Goal: Task Accomplishment & Management: Use online tool/utility

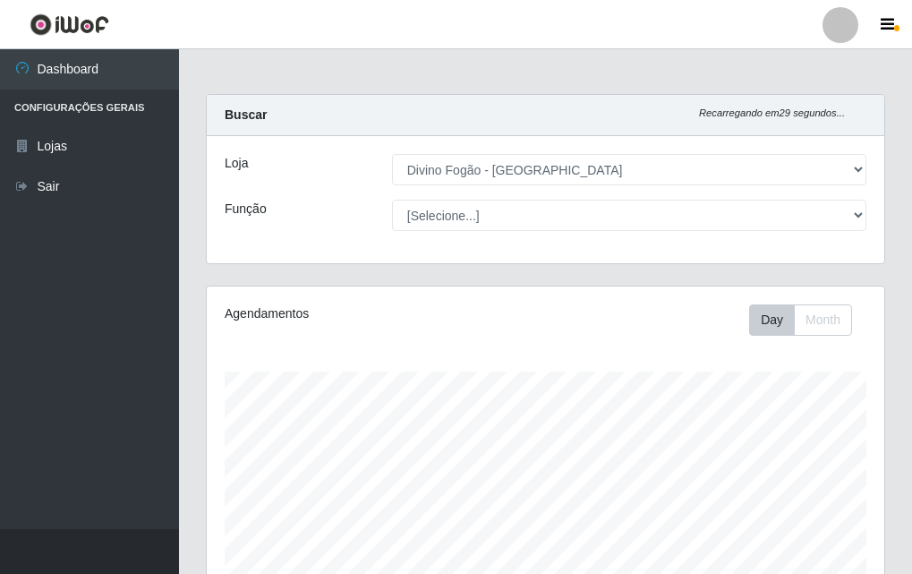
select select "499"
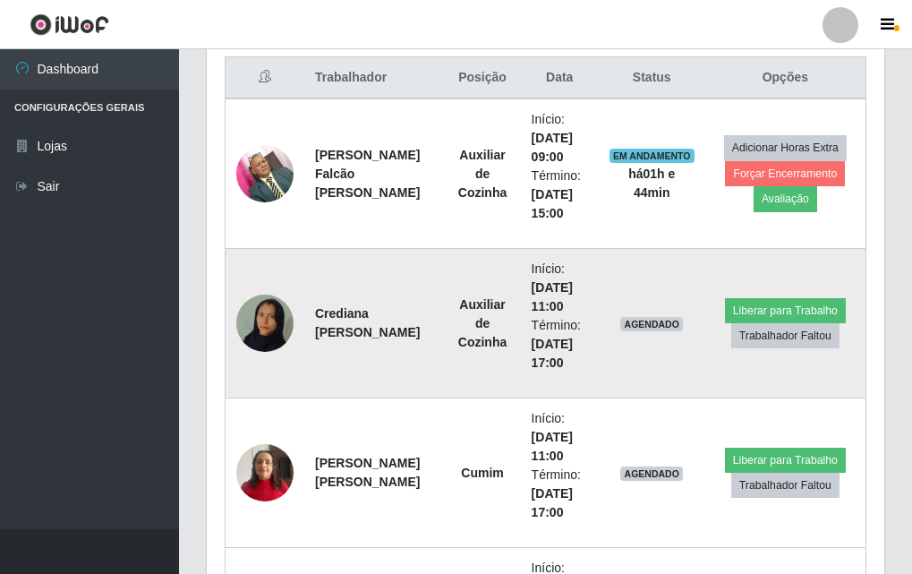
scroll to position [775, 0]
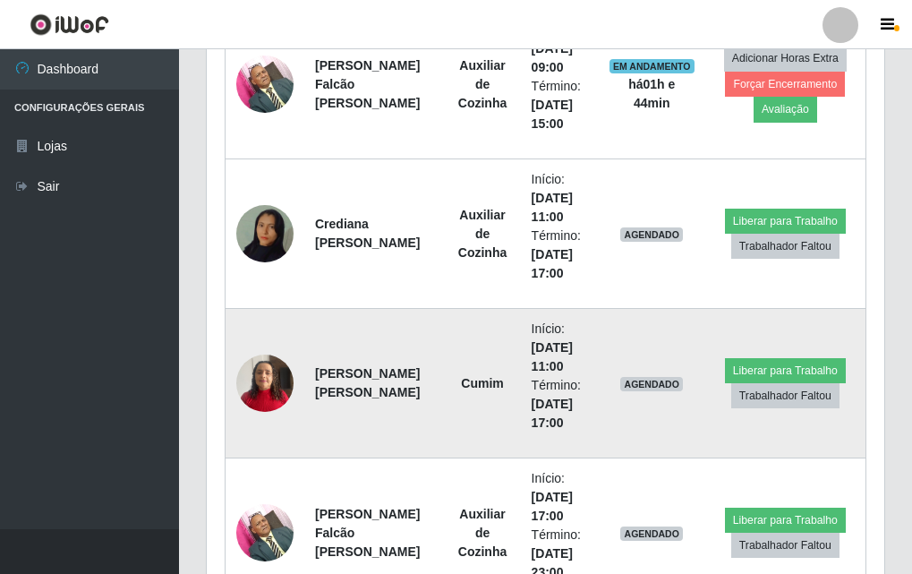
click at [241, 390] on img at bounding box center [264, 383] width 57 height 76
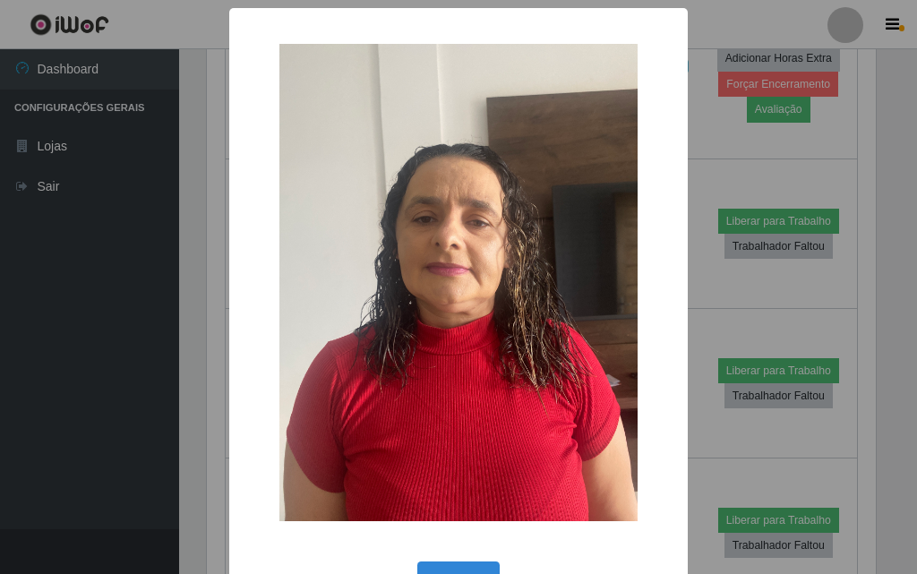
click at [196, 430] on div "× OK Cancel" at bounding box center [458, 287] width 917 height 574
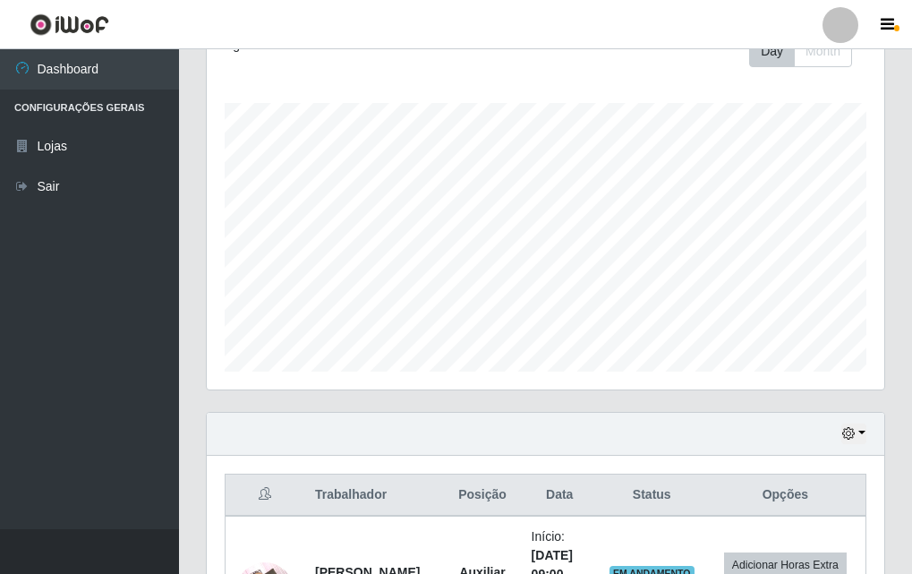
scroll to position [537, 0]
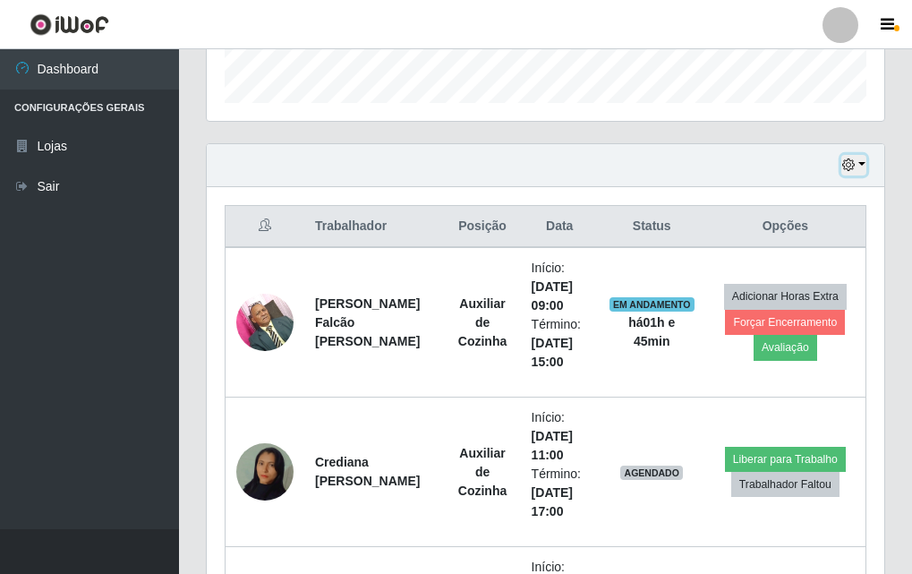
click at [859, 163] on button "button" at bounding box center [854, 165] width 25 height 21
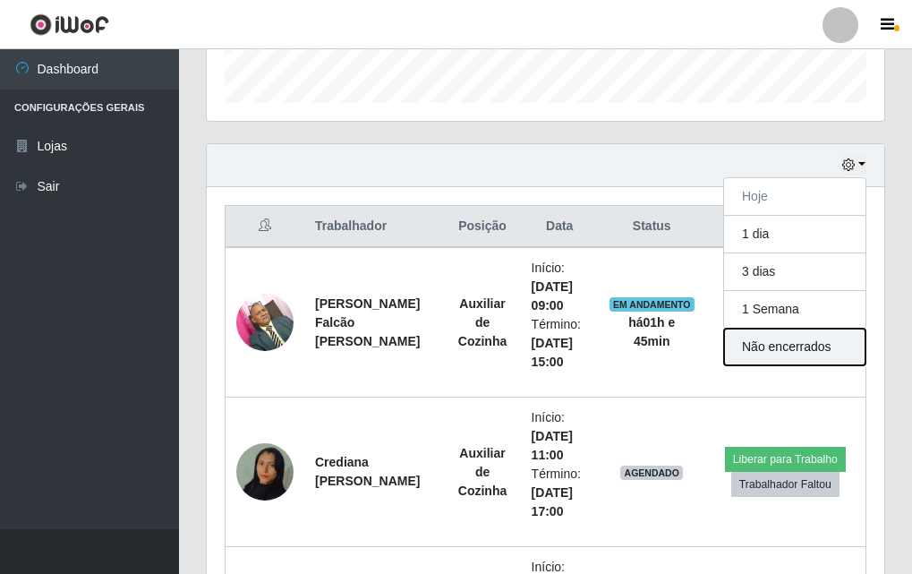
click at [762, 332] on button "Não encerrados" at bounding box center [794, 347] width 141 height 37
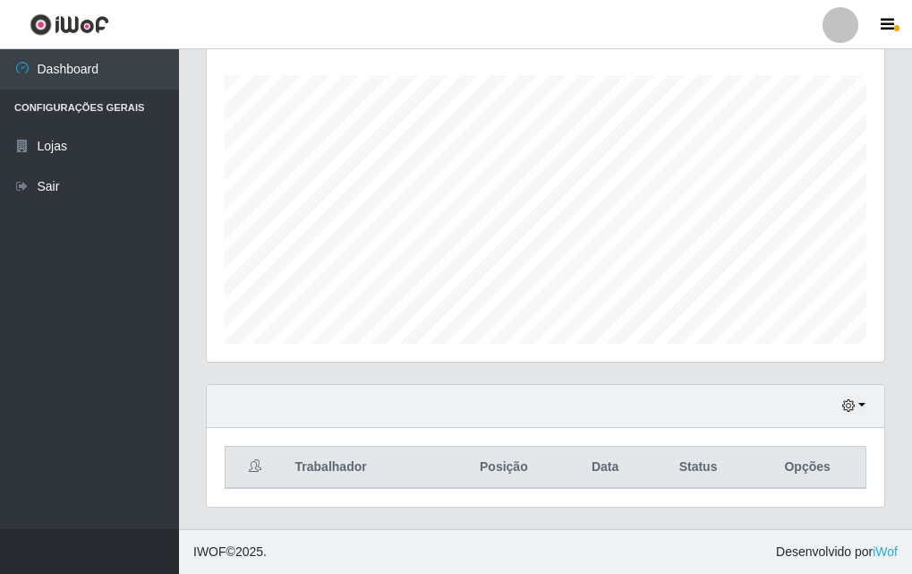
scroll to position [296, 0]
click at [853, 407] on icon "button" at bounding box center [849, 405] width 13 height 13
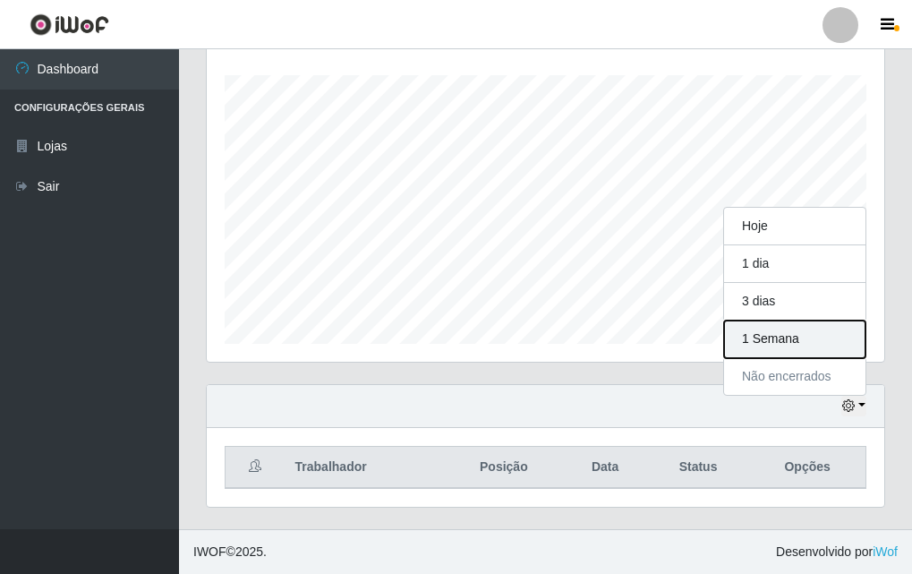
click at [765, 338] on button "1 Semana" at bounding box center [794, 340] width 141 height 38
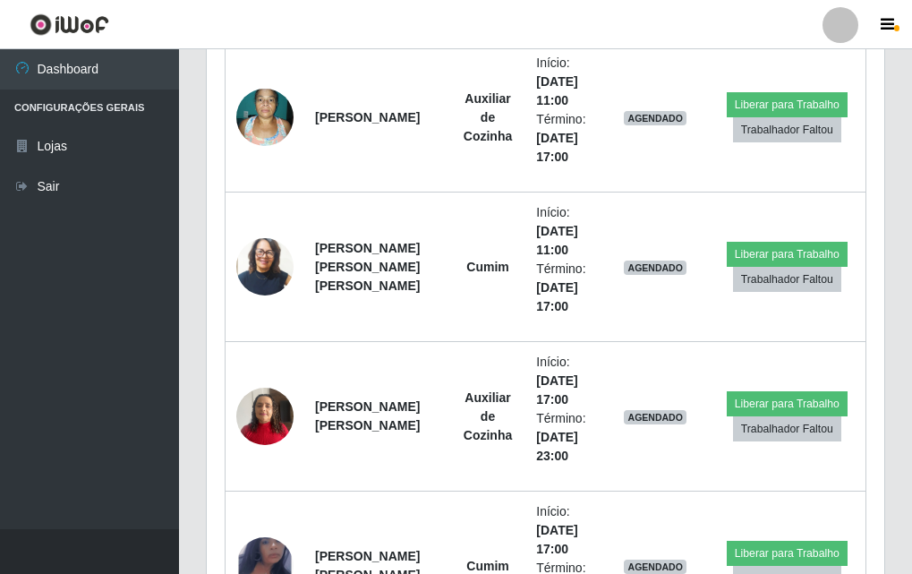
scroll to position [1819, 0]
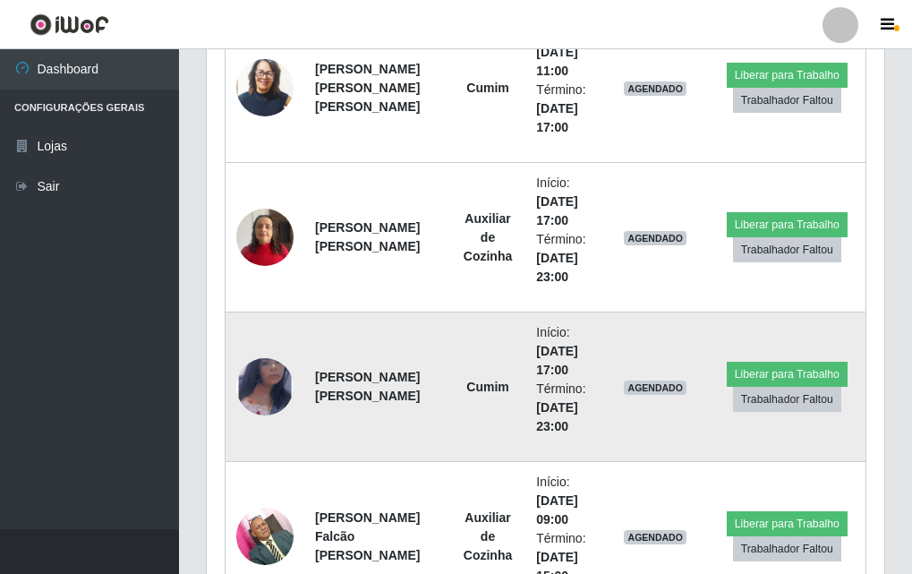
click at [252, 396] on img at bounding box center [264, 386] width 57 height 93
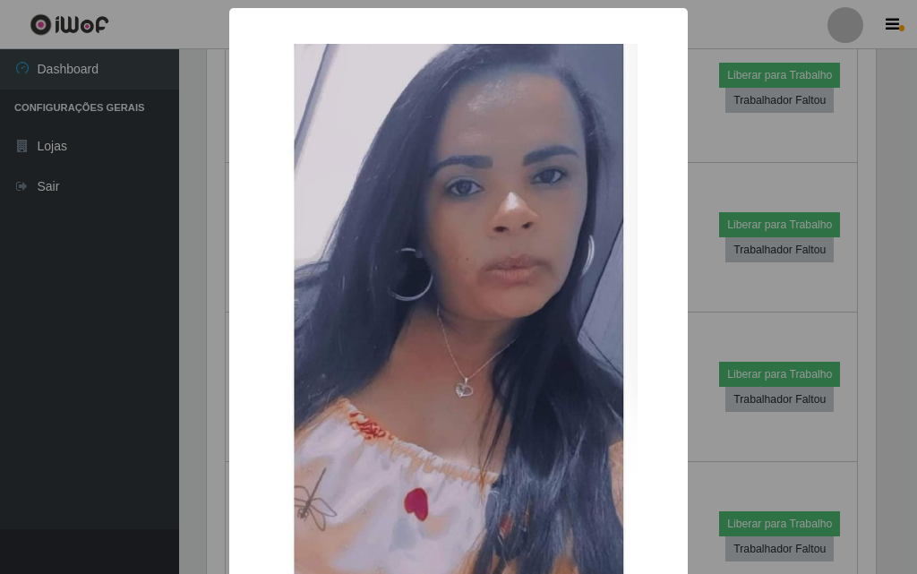
click at [186, 400] on div "× OK Cancel" at bounding box center [458, 287] width 917 height 574
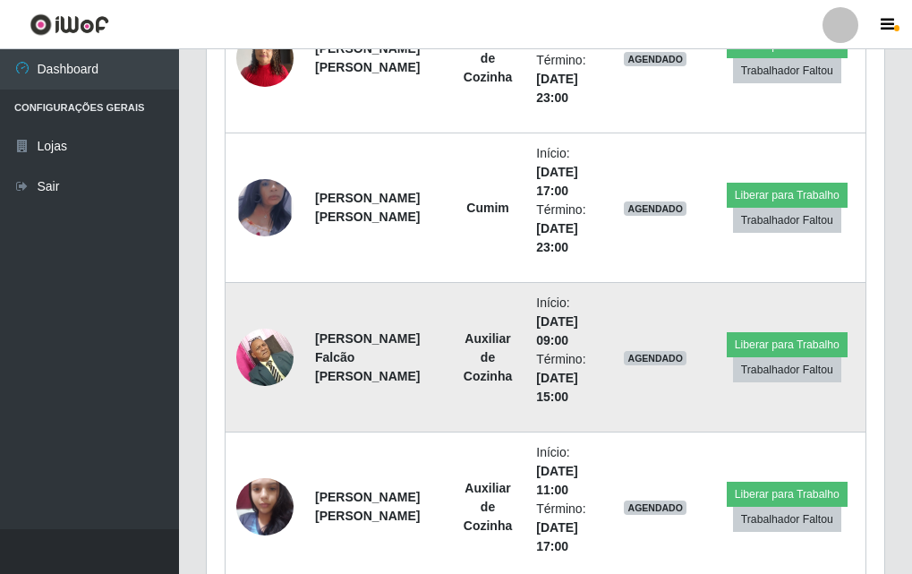
scroll to position [2177, 0]
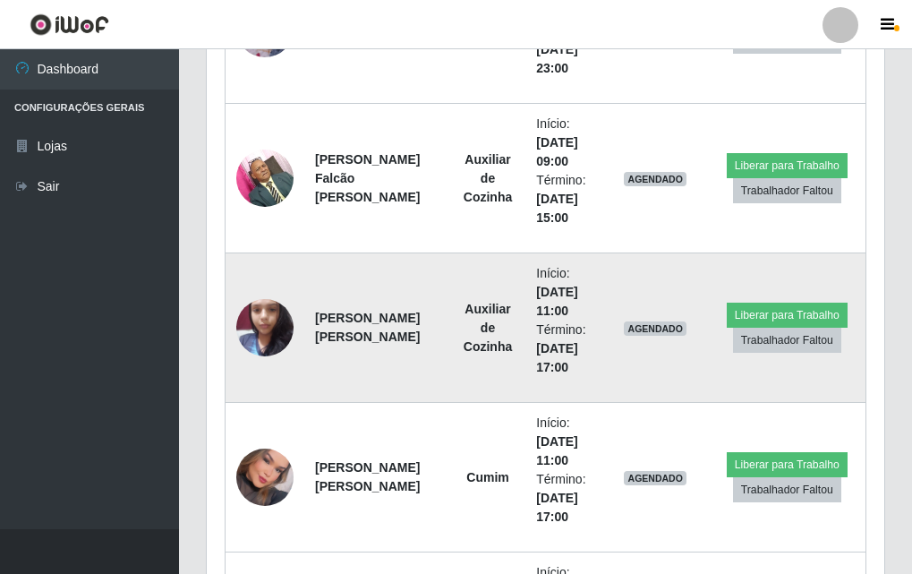
click at [237, 312] on td at bounding box center [266, 328] width 80 height 150
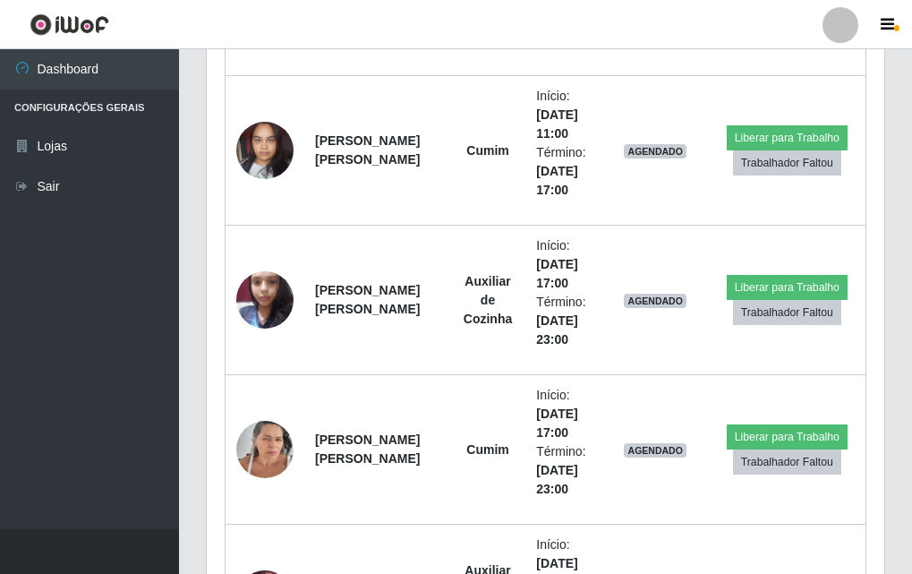
scroll to position [3431, 0]
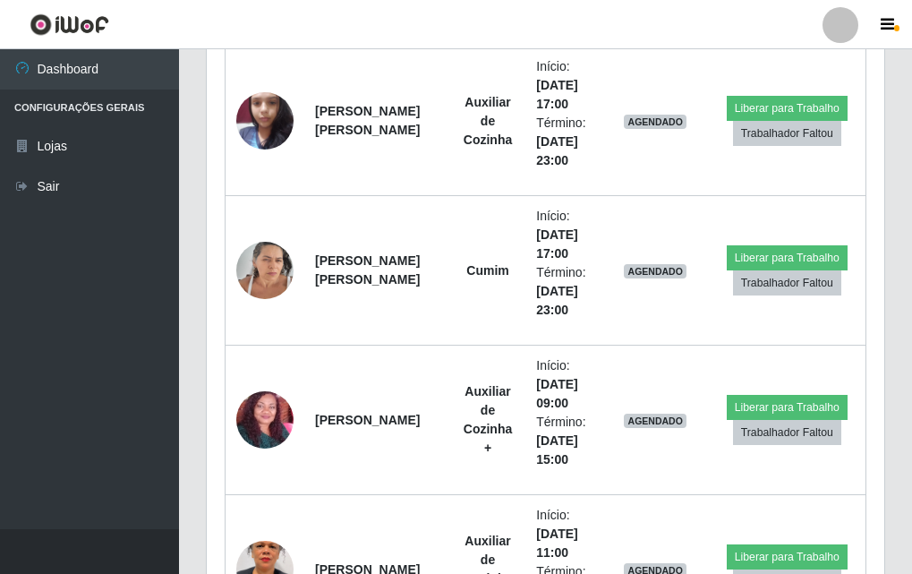
click at [74, 373] on ul "Dashboard Configurações Gerais Lojas Sair" at bounding box center [89, 289] width 179 height 480
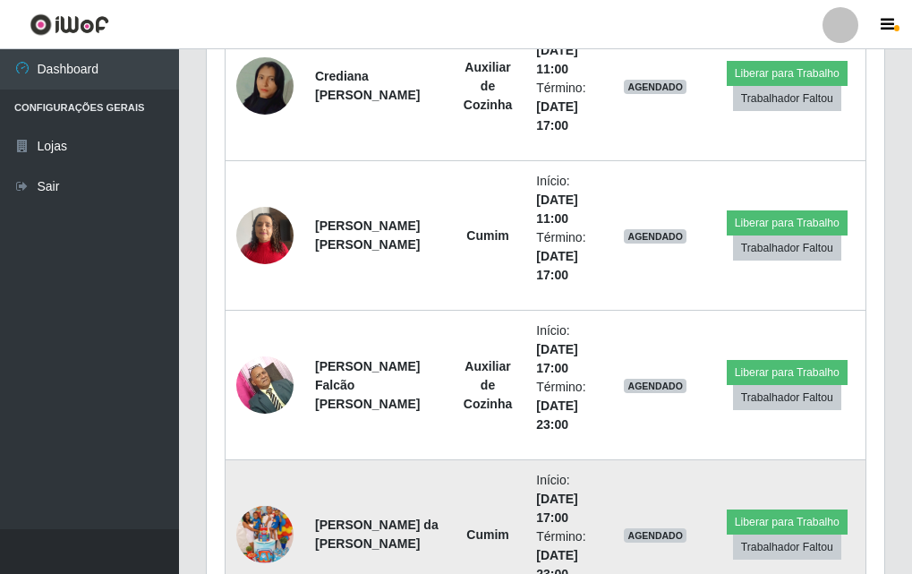
scroll to position [744, 0]
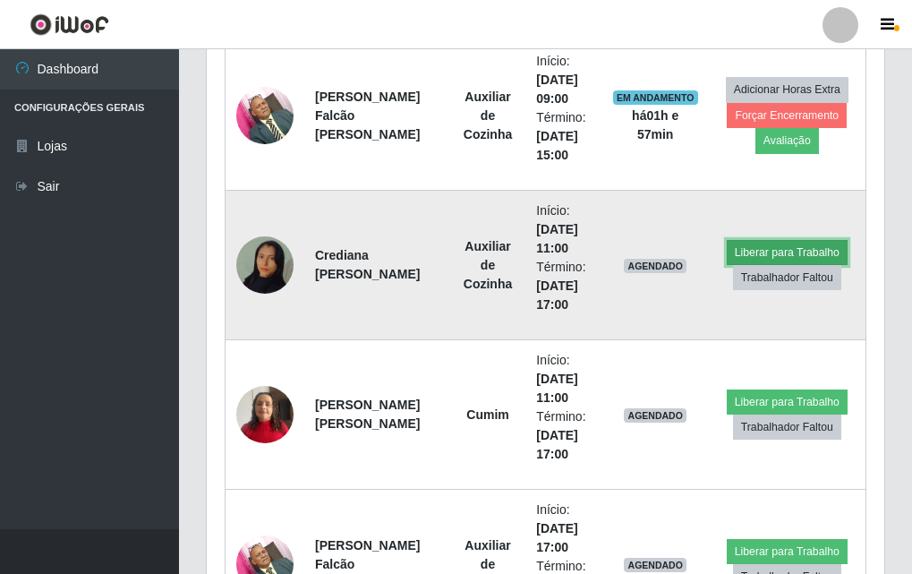
click at [803, 253] on button "Liberar para Trabalho" at bounding box center [787, 252] width 121 height 25
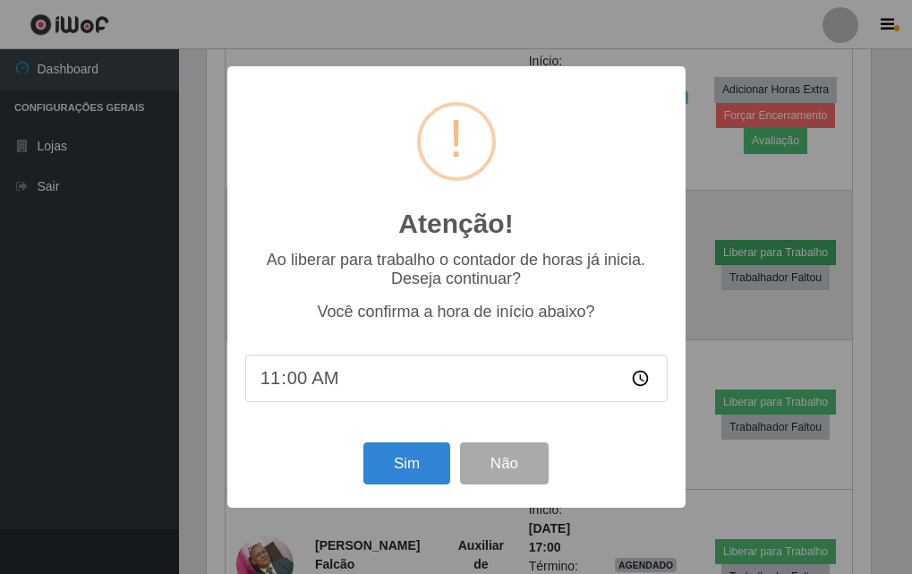
scroll to position [372, 669]
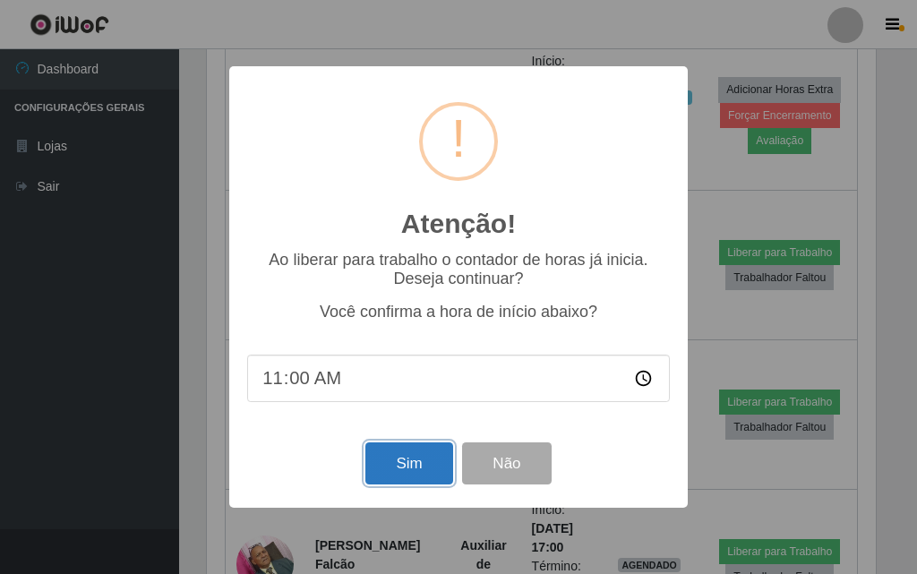
click at [401, 455] on button "Sim" at bounding box center [408, 463] width 87 height 42
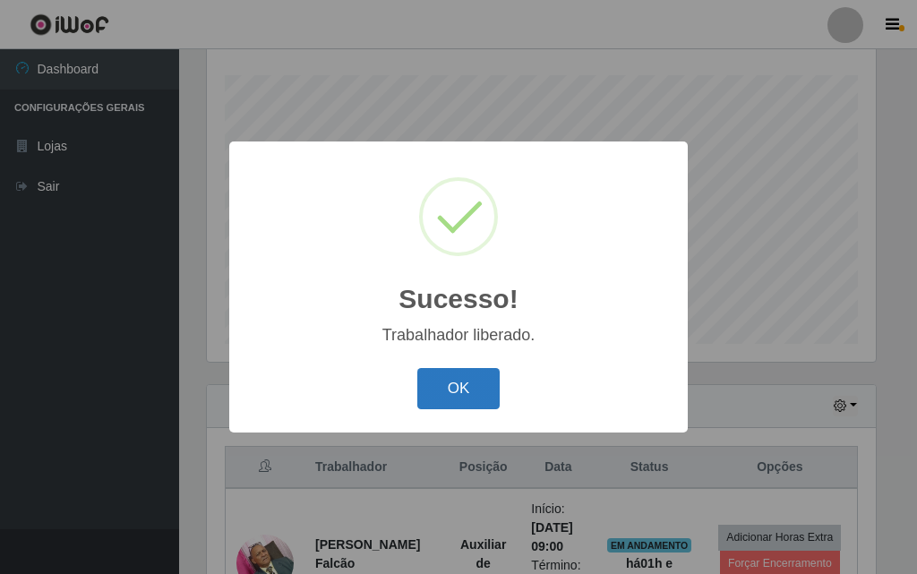
click at [449, 407] on button "OK" at bounding box center [458, 389] width 83 height 42
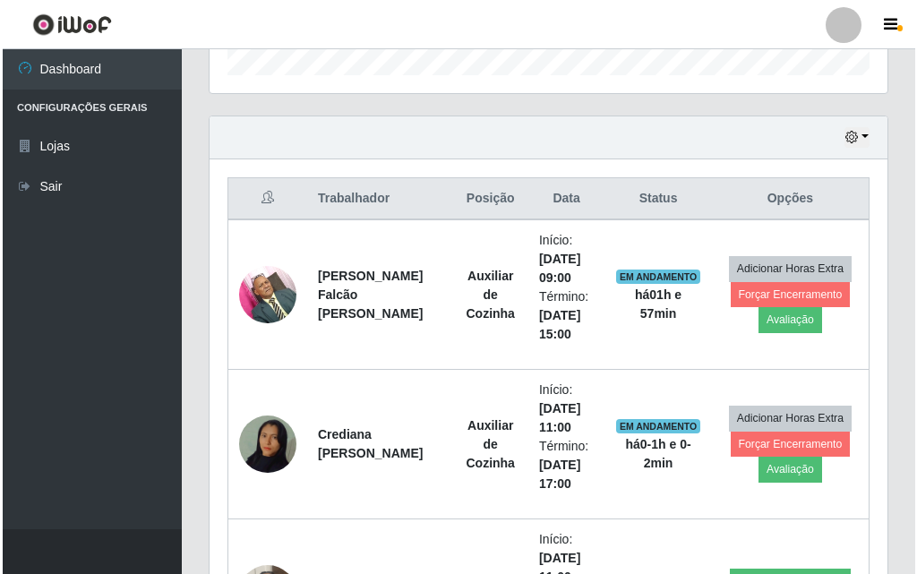
scroll to position [744, 0]
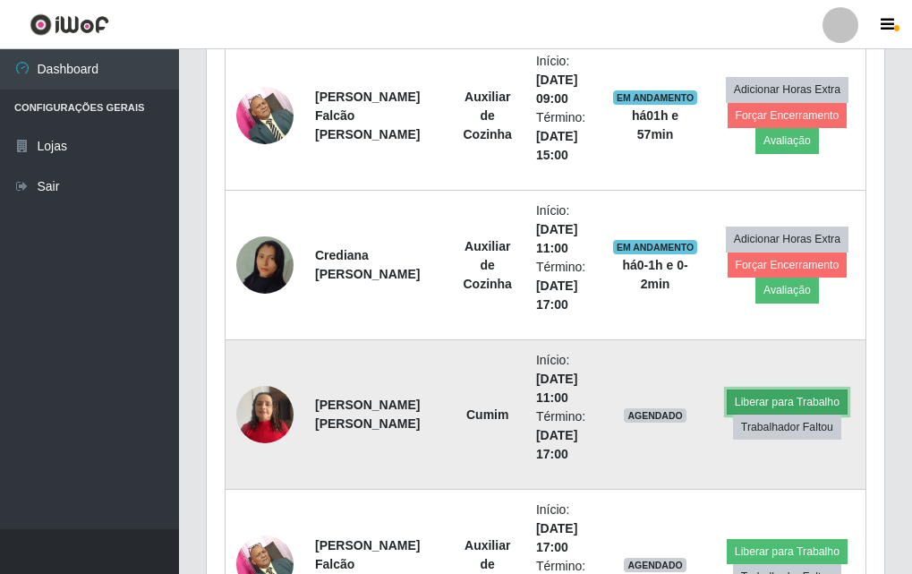
click at [758, 399] on button "Liberar para Trabalho" at bounding box center [787, 402] width 121 height 25
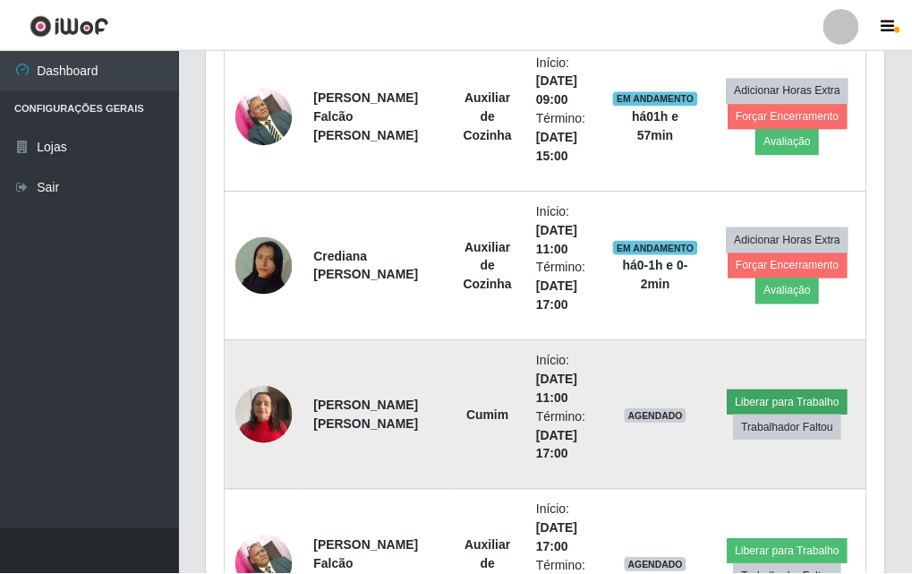
scroll to position [372, 669]
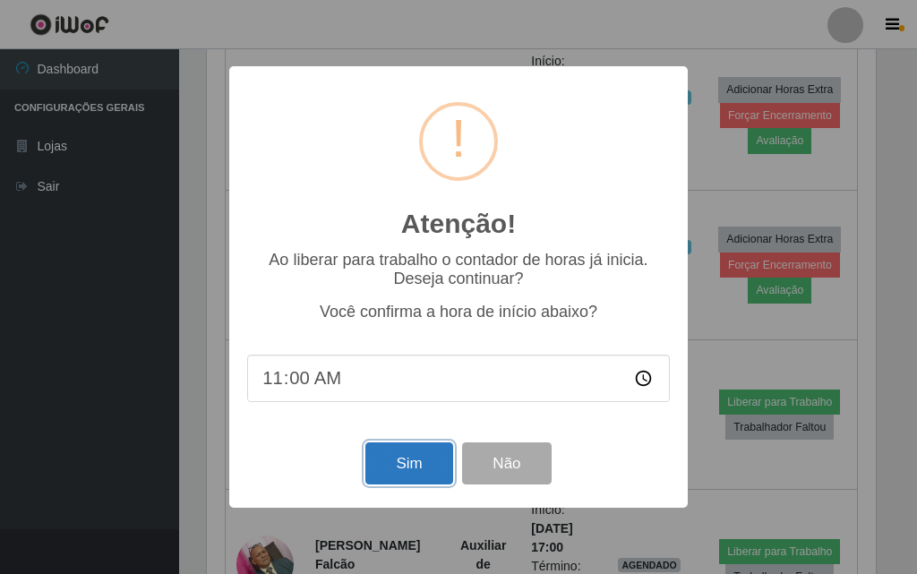
click at [389, 465] on button "Sim" at bounding box center [408, 463] width 87 height 42
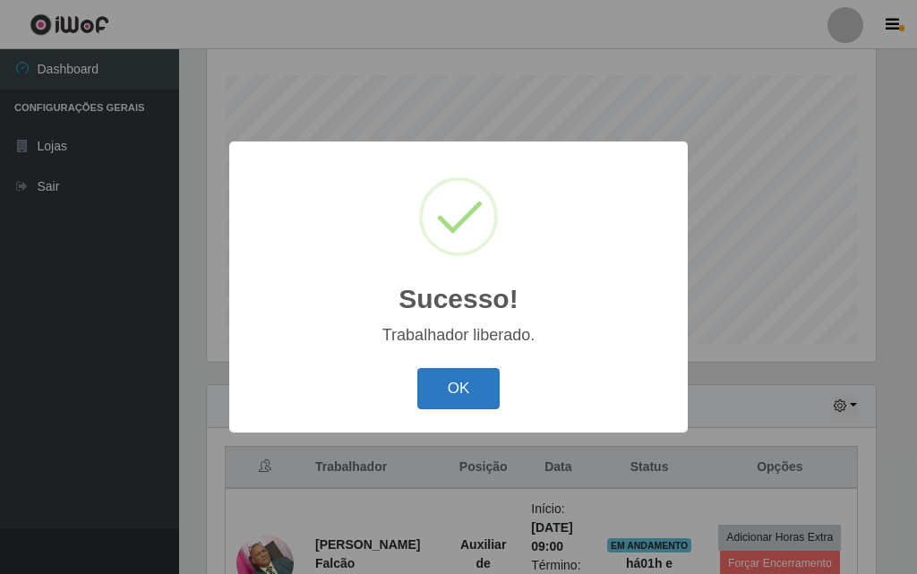
click at [444, 398] on button "OK" at bounding box center [458, 389] width 83 height 42
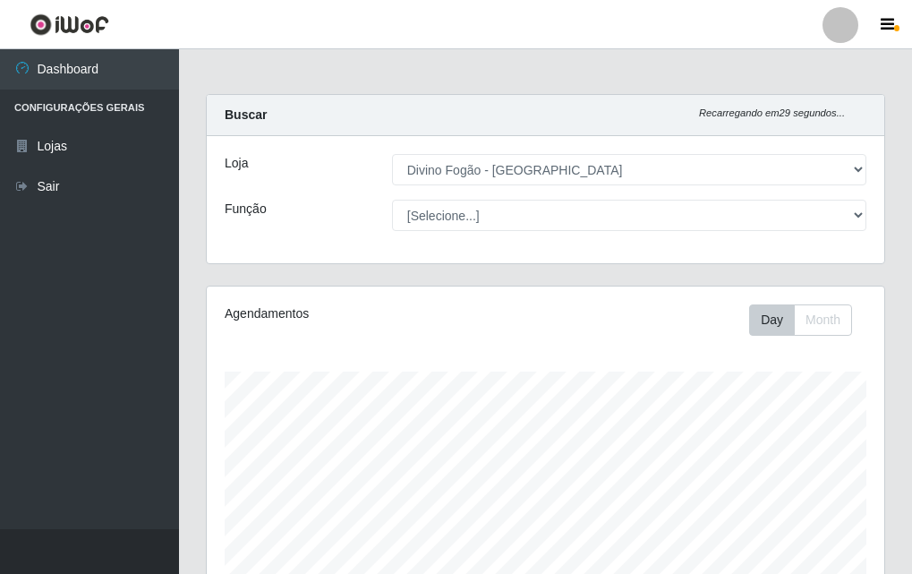
scroll to position [269, 0]
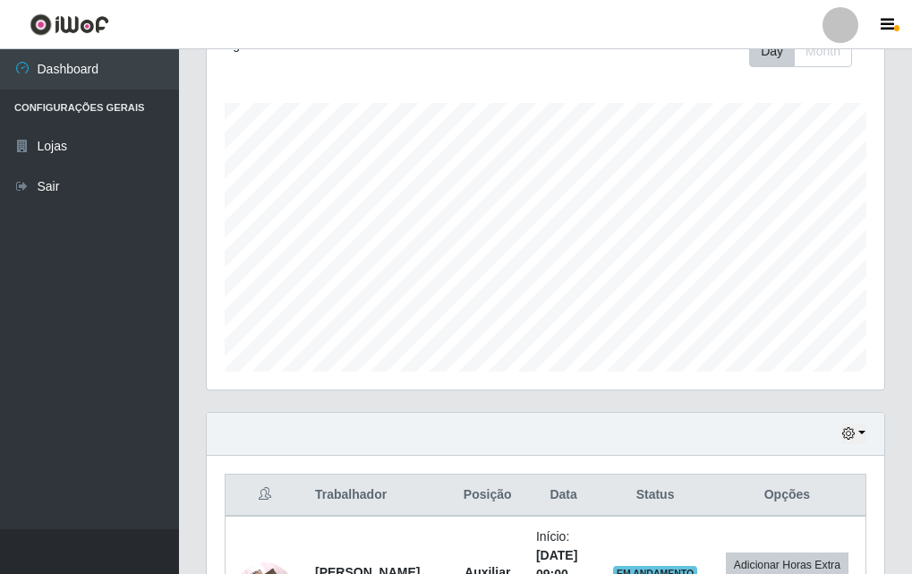
click at [869, 433] on div "Hoje 1 dia 3 dias 1 Semana Não encerrados" at bounding box center [546, 434] width 678 height 43
click at [865, 432] on button "button" at bounding box center [854, 434] width 25 height 21
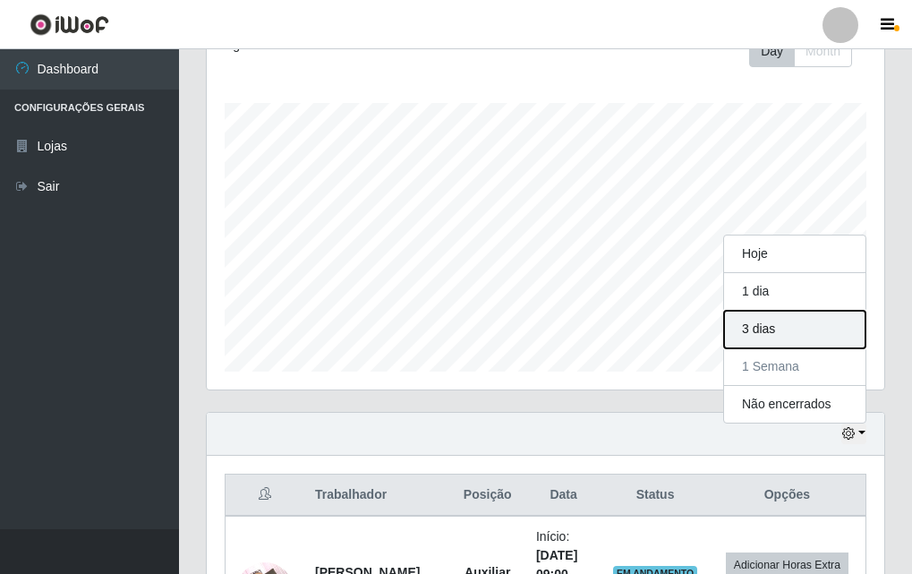
click at [836, 328] on button "3 dias" at bounding box center [794, 330] width 141 height 38
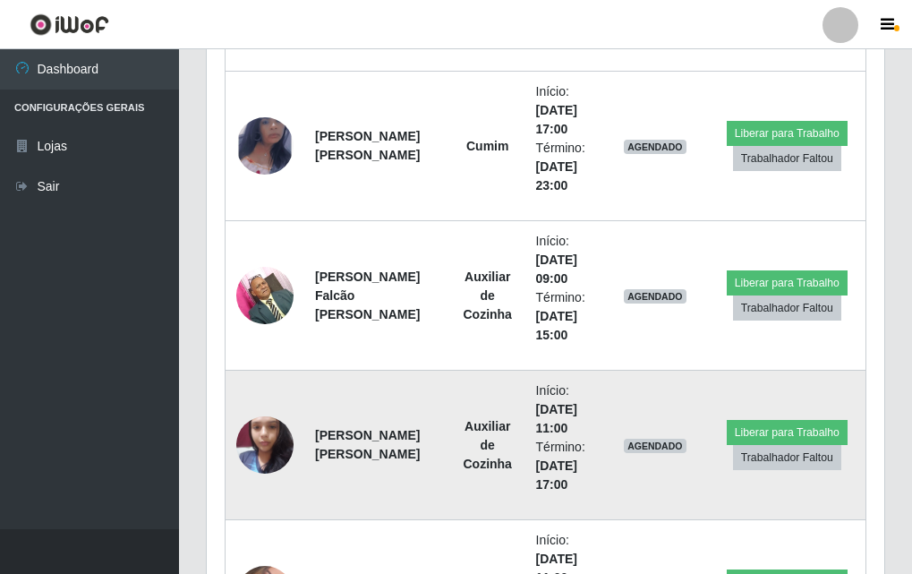
scroll to position [2239, 0]
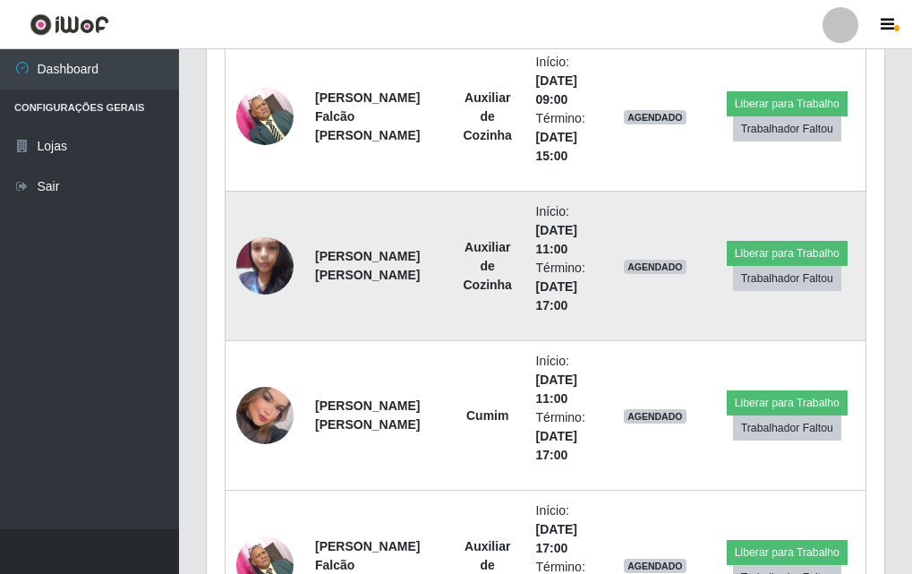
drag, startPoint x: 254, startPoint y: 231, endPoint x: 260, endPoint y: 251, distance: 20.4
click at [254, 233] on td at bounding box center [266, 267] width 80 height 150
click at [261, 253] on img at bounding box center [264, 265] width 57 height 76
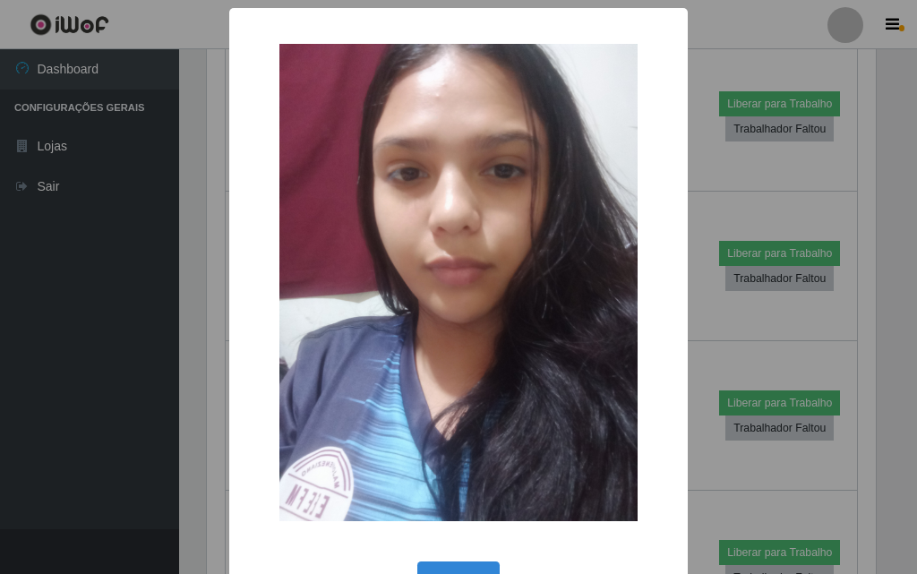
click at [117, 300] on div "× OK Cancel" at bounding box center [458, 287] width 917 height 574
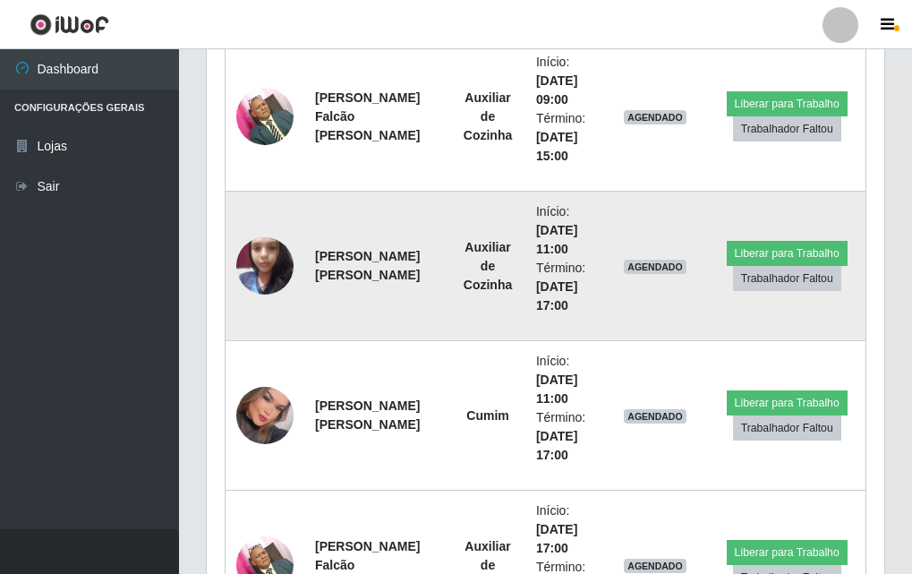
scroll to position [2328, 0]
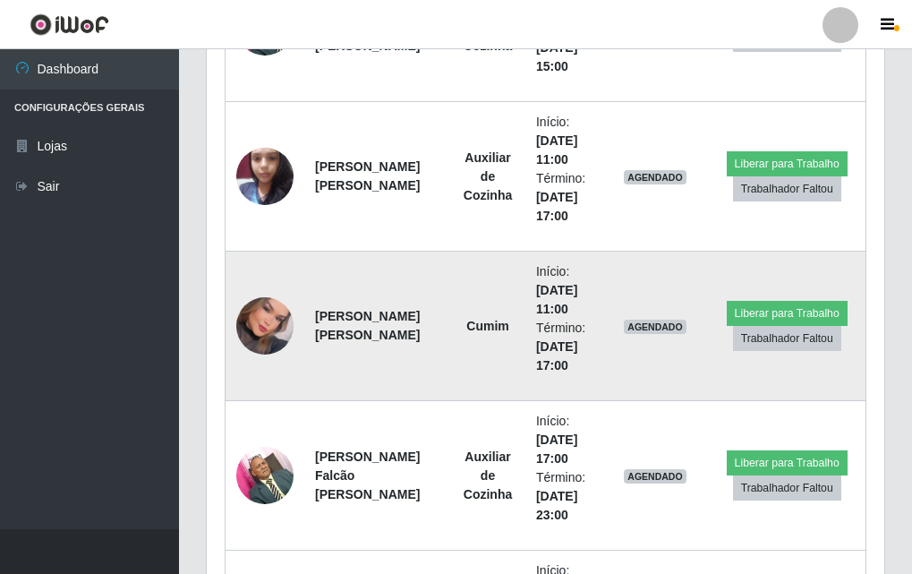
click at [275, 315] on img at bounding box center [264, 326] width 57 height 81
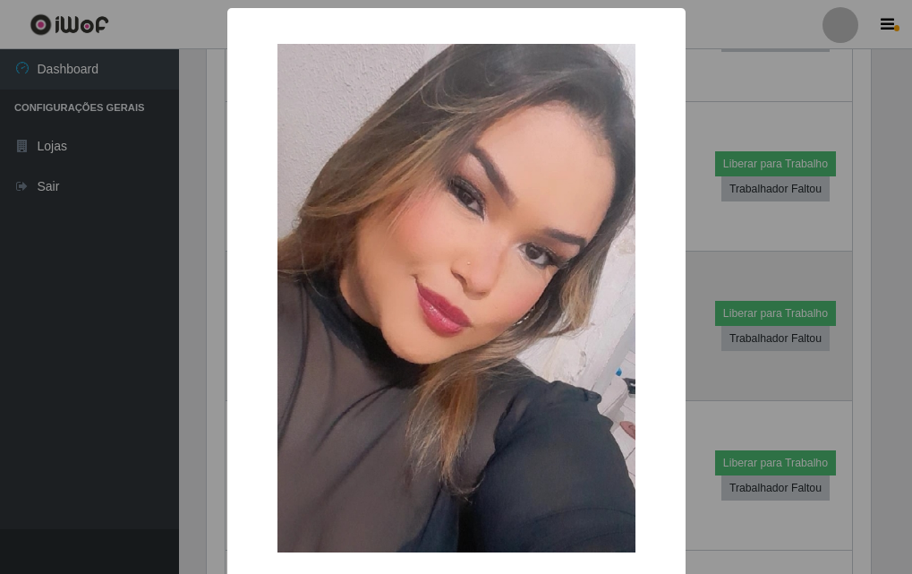
scroll to position [372, 669]
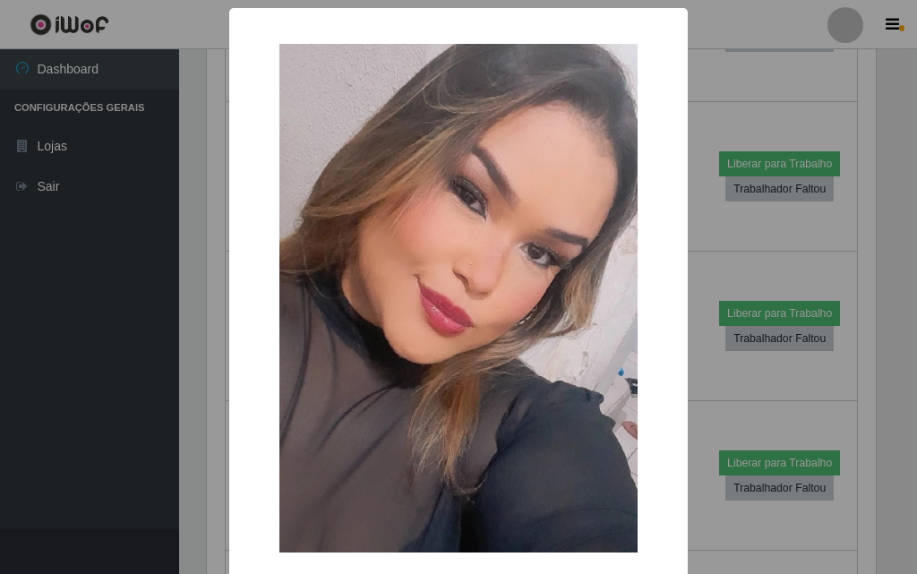
click at [30, 315] on div "× OK Cancel" at bounding box center [458, 287] width 917 height 574
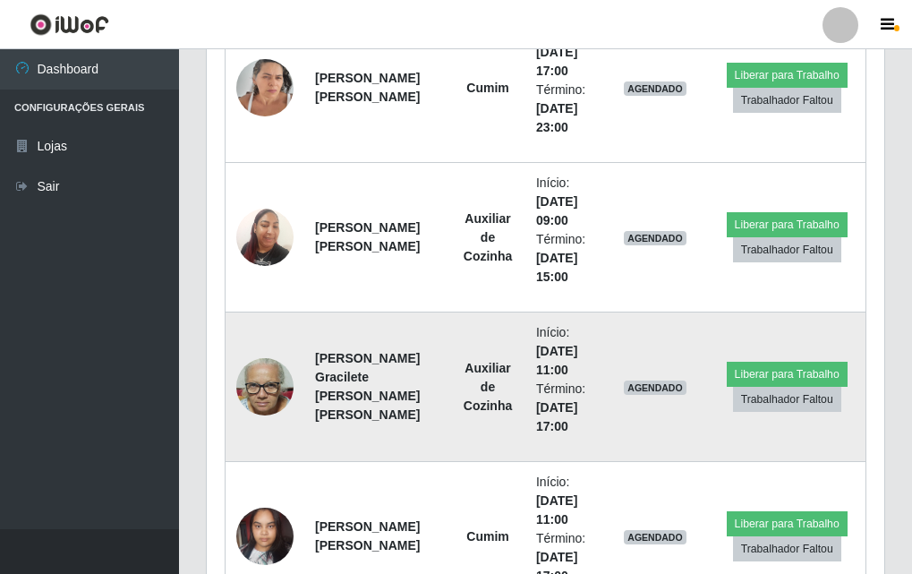
scroll to position [3045, 0]
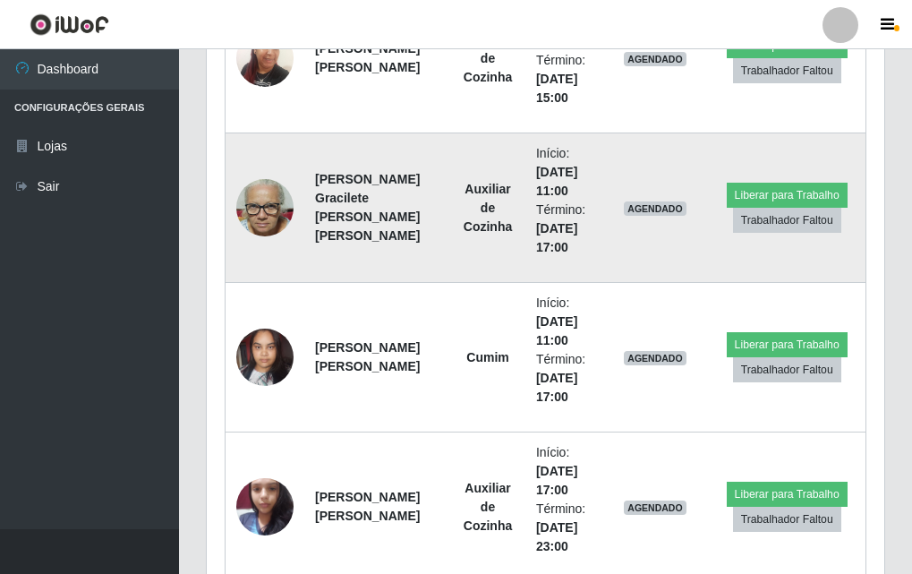
click at [271, 218] on img at bounding box center [264, 208] width 57 height 76
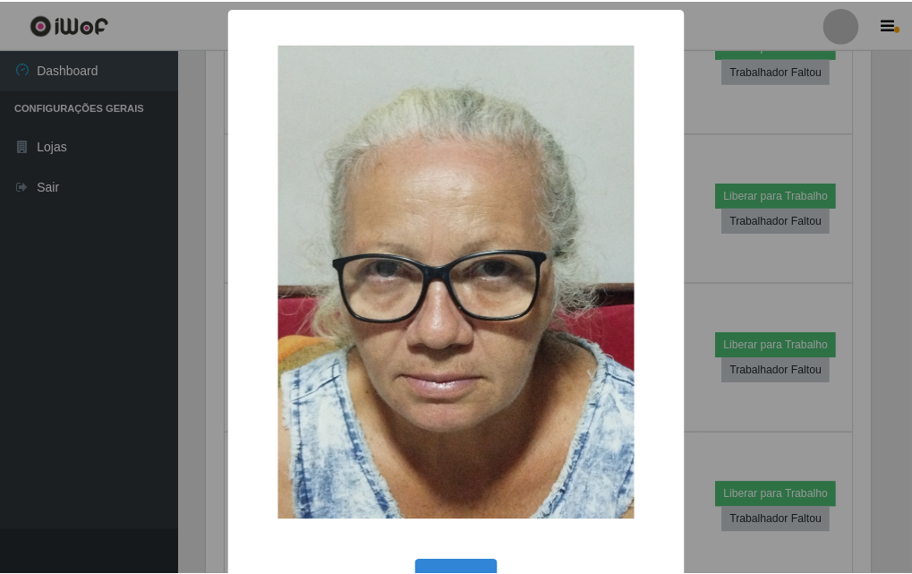
scroll to position [58, 0]
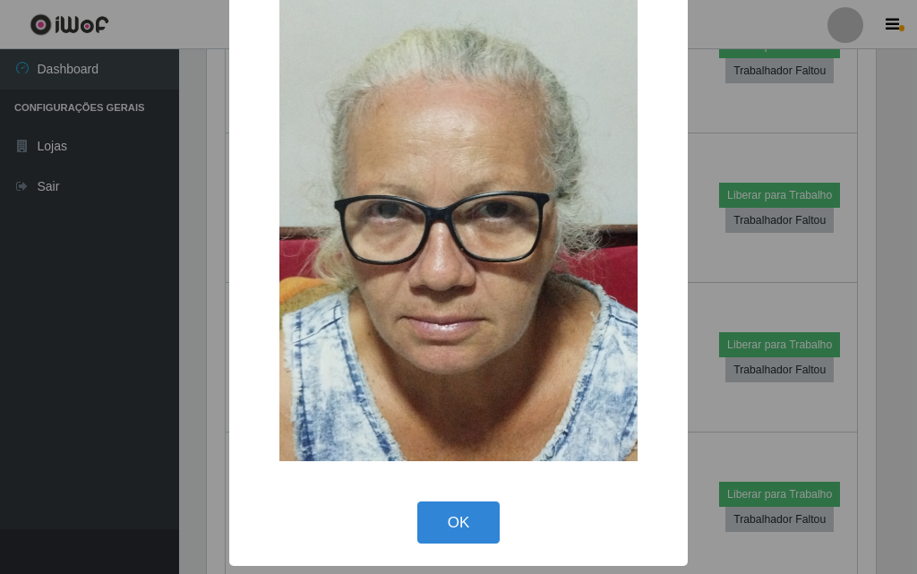
click at [161, 244] on div "× OK Cancel" at bounding box center [458, 287] width 917 height 574
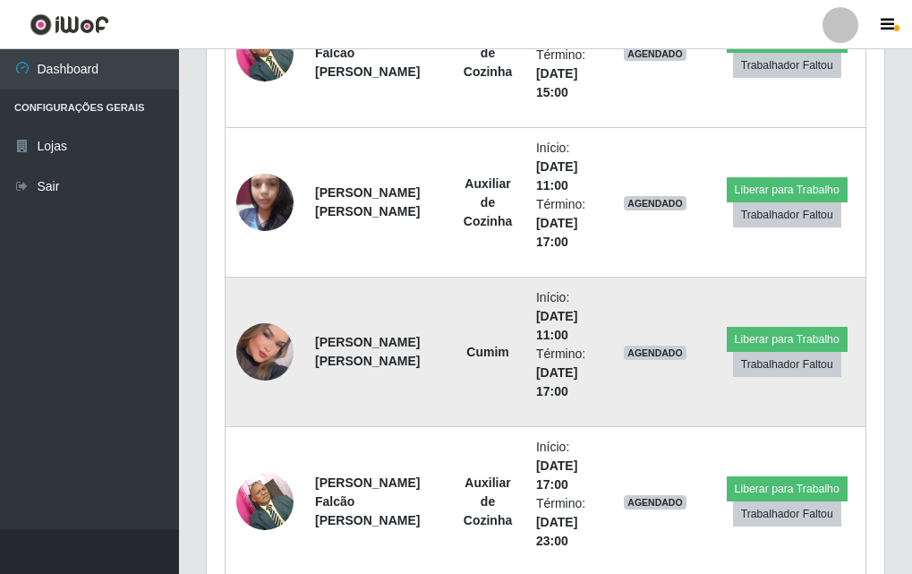
scroll to position [2481, 0]
